Goal: Answer question/provide support

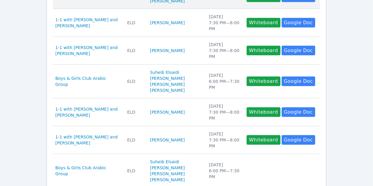
scroll to position [131, 0]
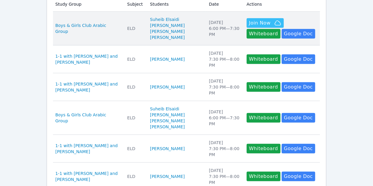
click at [114, 20] on td "Study Group Boys & Girls Club Arabic Group" at bounding box center [88, 29] width 71 height 34
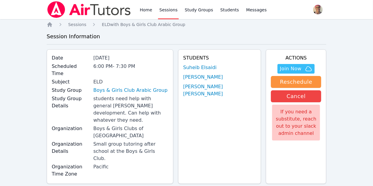
click at [163, 11] on link "Sessions" at bounding box center [168, 9] width 21 height 19
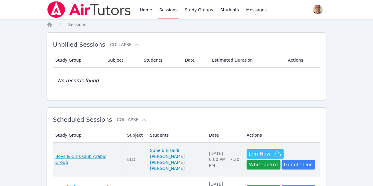
click at [105, 162] on span "Boys & Girls Club Arabic Group" at bounding box center [87, 160] width 65 height 12
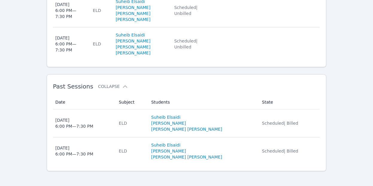
scroll to position [522, 0]
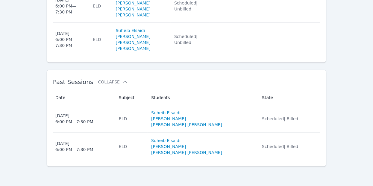
click at [145, 115] on td "Subject ELD" at bounding box center [131, 119] width 32 height 28
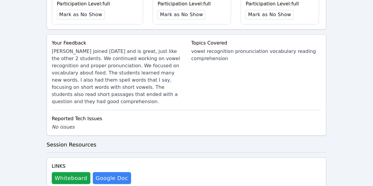
scroll to position [326, 0]
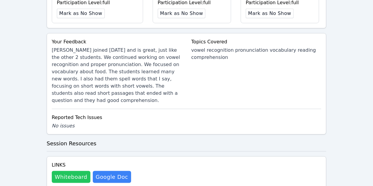
click at [79, 171] on button "Whiteboard" at bounding box center [71, 177] width 39 height 12
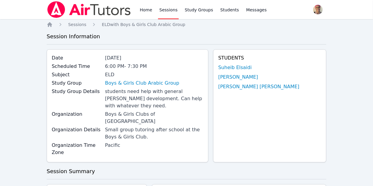
click at [169, 12] on link "Sessions" at bounding box center [168, 9] width 21 height 19
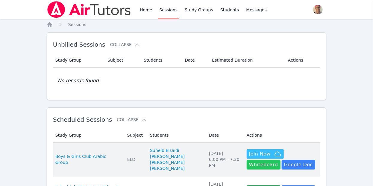
click at [281, 160] on button "Whiteboard" at bounding box center [264, 165] width 34 height 10
click at [131, 158] on td "Subject ELD" at bounding box center [135, 160] width 23 height 34
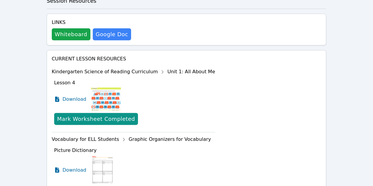
scroll to position [259, 0]
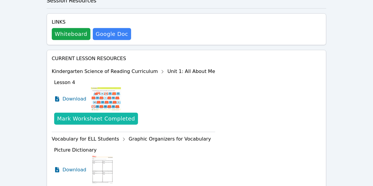
click at [77, 115] on div "Mark Worksheet Completed" at bounding box center [96, 119] width 78 height 8
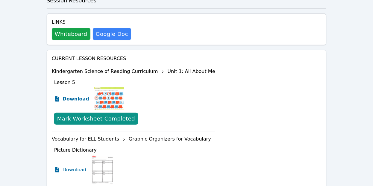
click at [80, 96] on span "Download" at bounding box center [76, 99] width 27 height 7
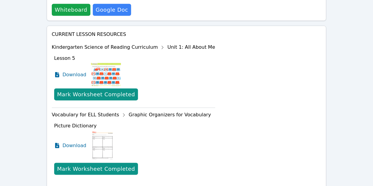
scroll to position [312, 0]
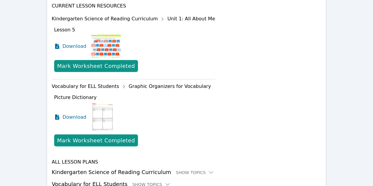
click at [162, 180] on h3 "Vocabulary for ELL Students Show Topics" at bounding box center [187, 184] width 270 height 8
click at [165, 182] on icon at bounding box center [168, 185] width 6 height 6
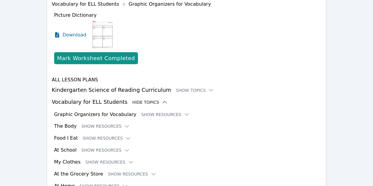
scroll to position [395, 0]
click at [98, 147] on button "Show Resources" at bounding box center [105, 150] width 49 height 6
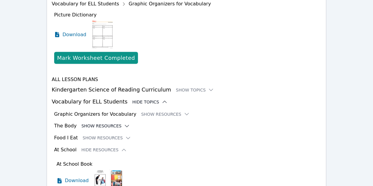
click at [111, 123] on button "Show Resources" at bounding box center [105, 126] width 49 height 6
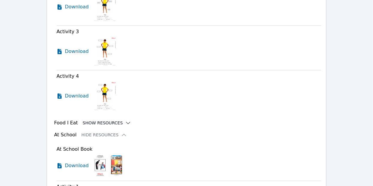
click at [112, 120] on button "Show Resources" at bounding box center [107, 123] width 49 height 6
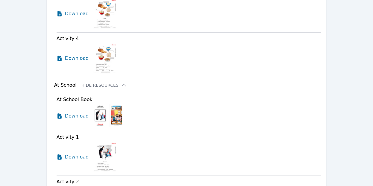
scroll to position [903, 0]
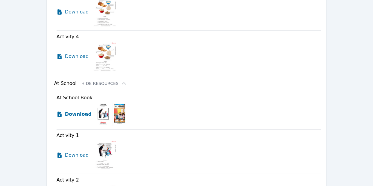
click at [78, 111] on span "Download" at bounding box center [78, 114] width 27 height 7
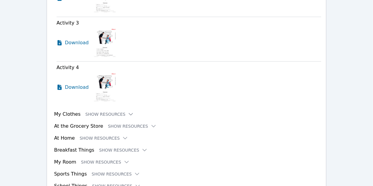
scroll to position [1121, 0]
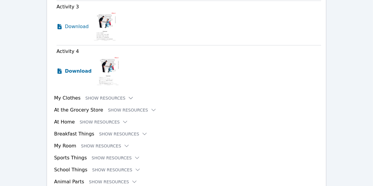
click at [77, 68] on span "Download" at bounding box center [78, 71] width 27 height 7
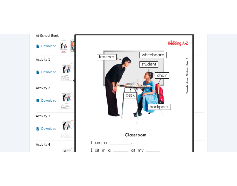
scroll to position [0, 0]
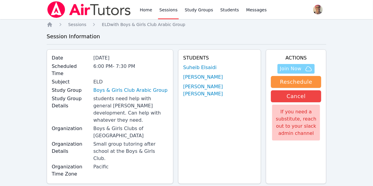
click at [295, 69] on span "Join Now" at bounding box center [291, 68] width 22 height 7
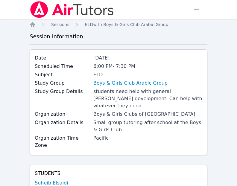
click at [76, 10] on img at bounding box center [72, 9] width 85 height 17
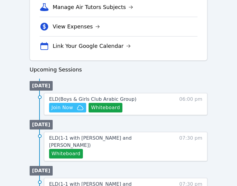
scroll to position [238, 0]
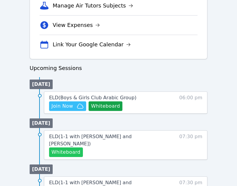
click at [72, 148] on button "Whiteboard" at bounding box center [66, 153] width 34 height 10
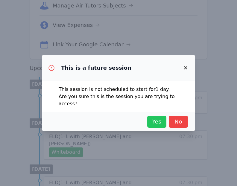
click at [156, 118] on span "Yes" at bounding box center [156, 122] width 13 height 8
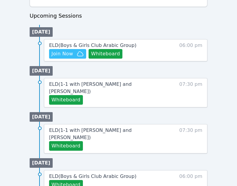
scroll to position [291, 0]
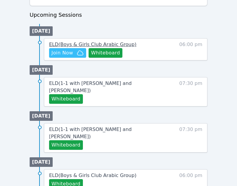
click at [112, 42] on span "ELD ( Boys & Girls Club Arabic Group )" at bounding box center [92, 45] width 87 height 6
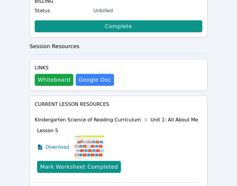
scroll to position [413, 0]
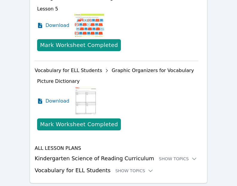
click at [123, 158] on div "Current Lesson Resources Kindergarten Science of Reading Curriculum Unit 1: All…" at bounding box center [119, 79] width 178 height 210
click at [127, 168] on div "Show Topics" at bounding box center [134, 171] width 38 height 6
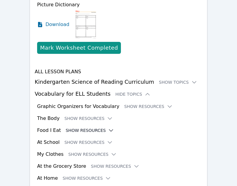
scroll to position [491, 0]
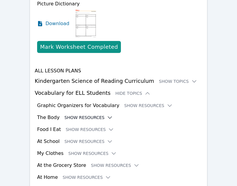
click at [107, 115] on icon at bounding box center [110, 118] width 6 height 6
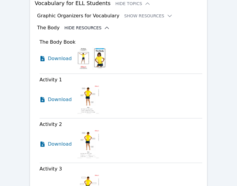
scroll to position [581, 0]
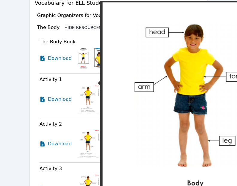
click at [90, 90] on img at bounding box center [88, 99] width 23 height 30
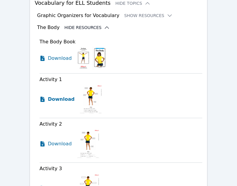
click at [62, 96] on span "Download" at bounding box center [61, 99] width 27 height 7
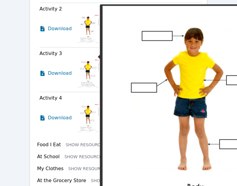
scroll to position [700, 0]
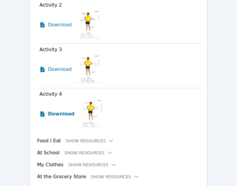
click at [58, 111] on span "Download" at bounding box center [61, 114] width 27 height 7
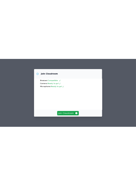
scroll to position [54, 0]
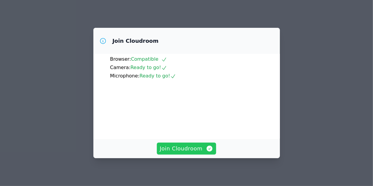
click at [195, 148] on span "Join Cloudroom" at bounding box center [187, 149] width 54 height 8
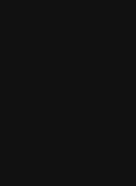
scroll to position [176, 0]
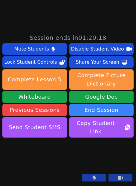
click at [88, 178] on button at bounding box center [94, 178] width 24 height 7
click at [87, 176] on button at bounding box center [94, 178] width 24 height 7
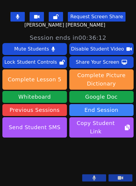
scroll to position [0, 0]
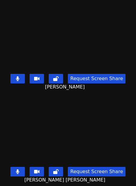
click at [24, 76] on button at bounding box center [17, 79] width 14 height 10
click at [21, 80] on icon at bounding box center [18, 78] width 6 height 5
click at [19, 170] on icon at bounding box center [17, 172] width 3 height 5
click at [20, 173] on icon at bounding box center [18, 172] width 6 height 5
click at [19, 77] on icon at bounding box center [17, 78] width 3 height 5
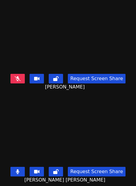
click at [21, 79] on icon at bounding box center [18, 78] width 6 height 5
click at [18, 173] on button at bounding box center [17, 172] width 14 height 10
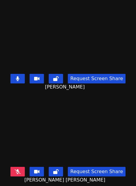
click at [21, 174] on icon at bounding box center [18, 172] width 6 height 5
click at [40, 43] on video at bounding box center [68, 33] width 90 height 77
click at [67, 22] on video at bounding box center [68, 33] width 90 height 77
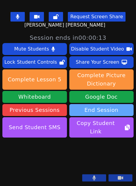
click at [103, 104] on button "End Session" at bounding box center [102, 110] width 65 height 12
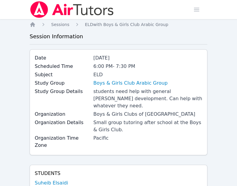
click at [93, 14] on img at bounding box center [72, 9] width 85 height 17
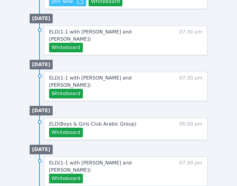
scroll to position [342, 0]
